Goal: Communication & Community: Ask a question

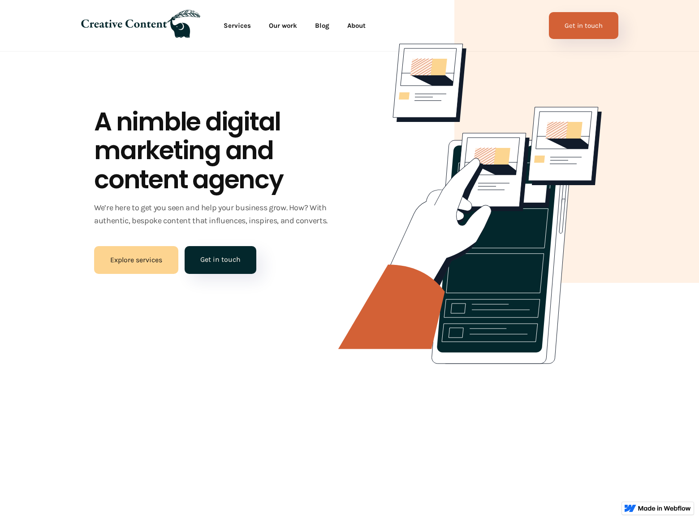
scroll to position [2159, 0]
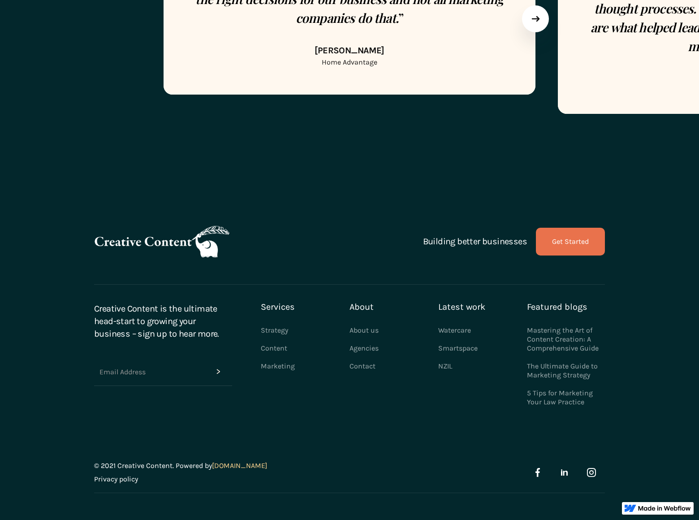
scroll to position [331, 0]
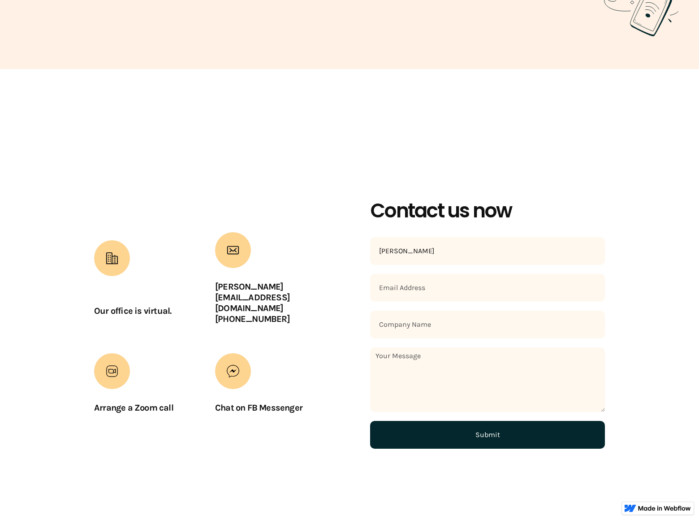
type input "Gary Charles"
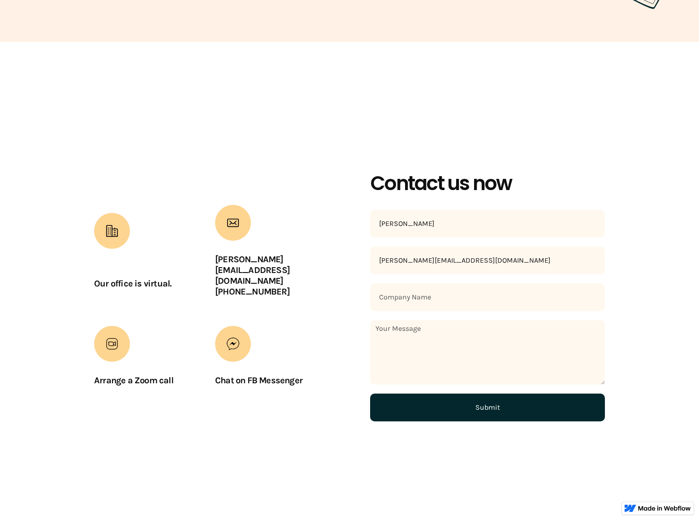
type input "gary_charles@dominatebanners.com"
type input "DominateBanners"
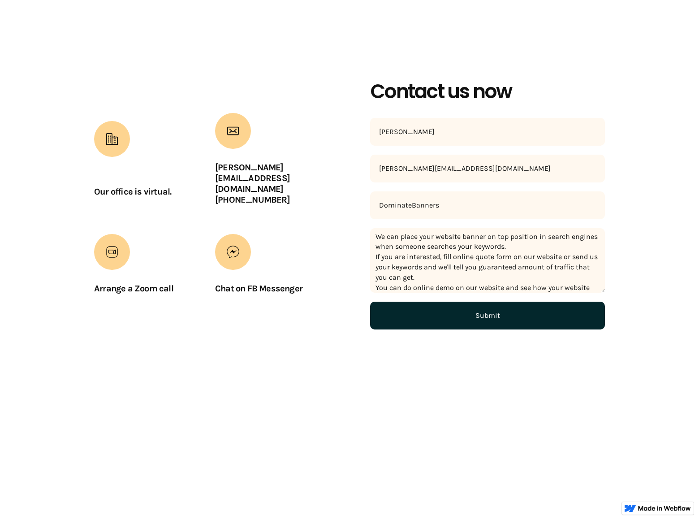
scroll to position [9, 0]
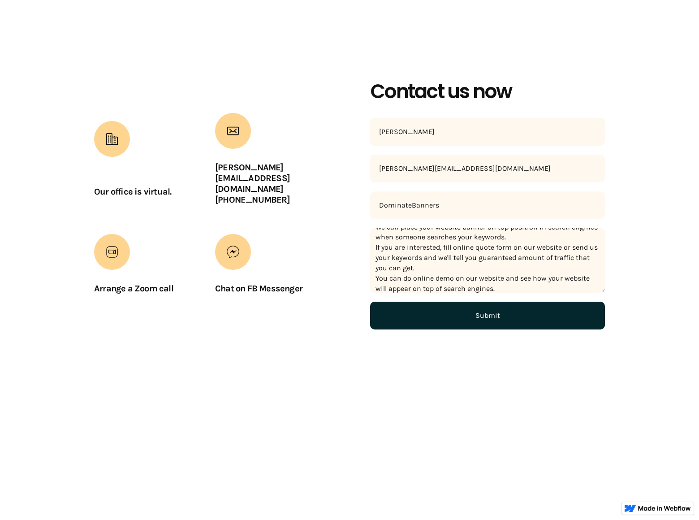
type textarea "We can place your website banner on top position in search engines when someone…"
click at [488, 315] on input "Submit" at bounding box center [487, 316] width 235 height 28
type input "Please wait..."
